Goal: Task Accomplishment & Management: Use online tool/utility

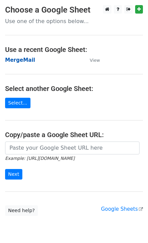
click at [18, 63] on strong "MergeMail" at bounding box center [20, 60] width 30 height 6
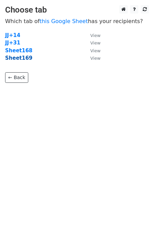
click at [23, 60] on strong "Sheet169" at bounding box center [18, 58] width 27 height 6
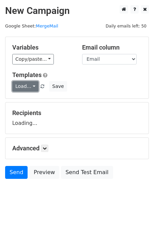
click at [23, 87] on link "Load..." at bounding box center [25, 86] width 26 height 11
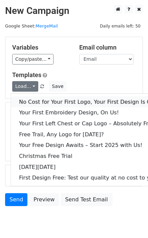
click at [29, 97] on link "No Cost for Your First Logo, Your First Design Is On Us!" at bounding box center [92, 101] width 163 height 11
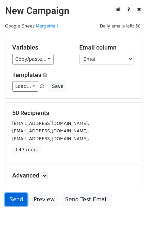
click at [17, 203] on link "Send" at bounding box center [16, 199] width 22 height 13
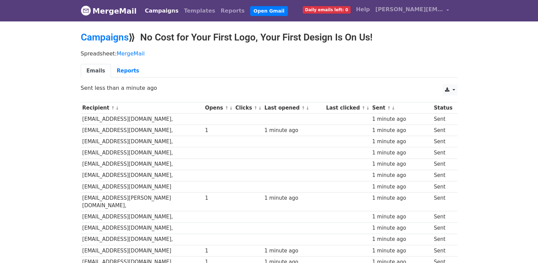
scroll to position [473, 0]
